Goal: Transaction & Acquisition: Purchase product/service

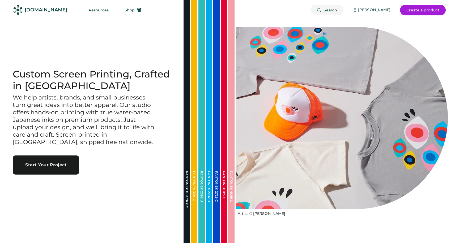
click at [334, 10] on span "Search" at bounding box center [331, 10] width 14 height 4
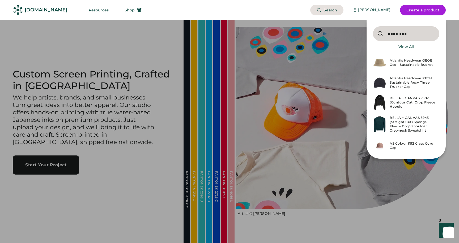
type input "********"
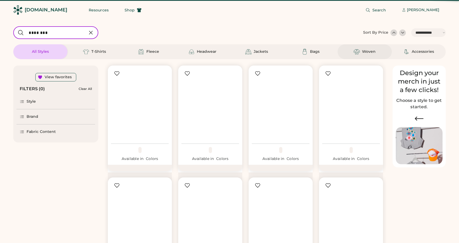
select select "*****"
select select "*"
